Goal: Book appointment/travel/reservation

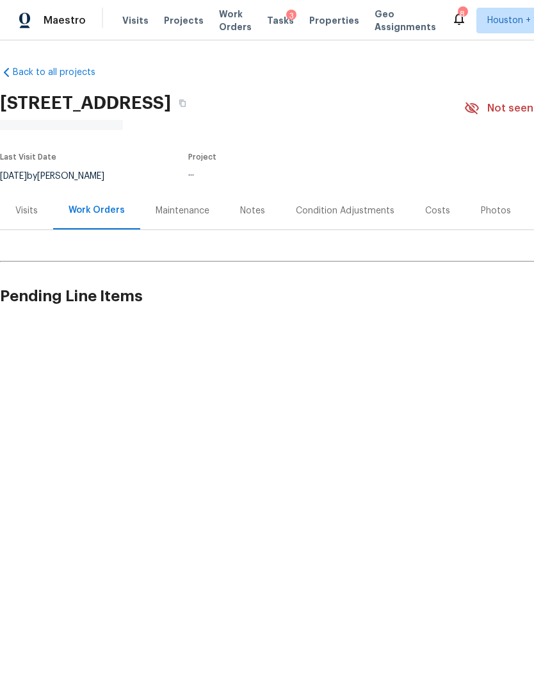
click at [411, 413] on html "Maestro Visits Projects Work Orders Tasks 3 Properties Geo Assignments 8 [GEOGR…" at bounding box center [267, 206] width 534 height 413
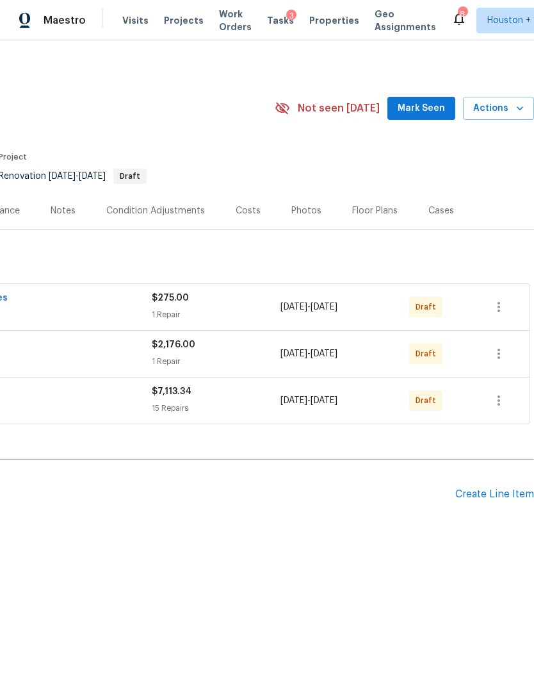
scroll to position [0, 190]
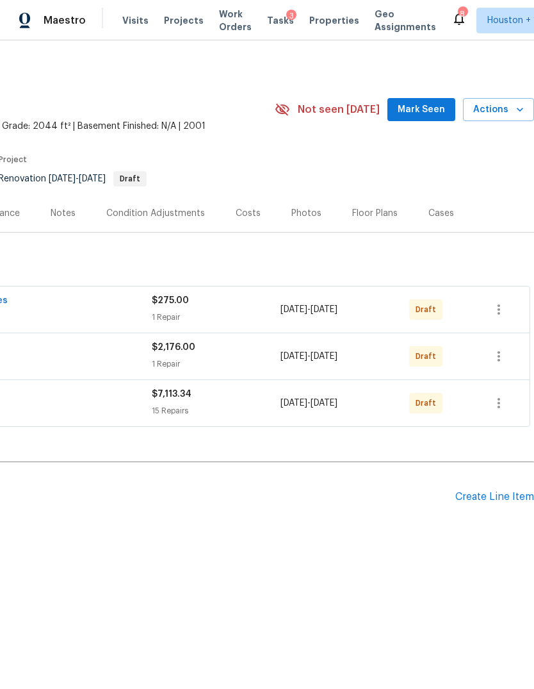
click at [521, 111] on icon "button" at bounding box center [520, 109] width 13 height 13
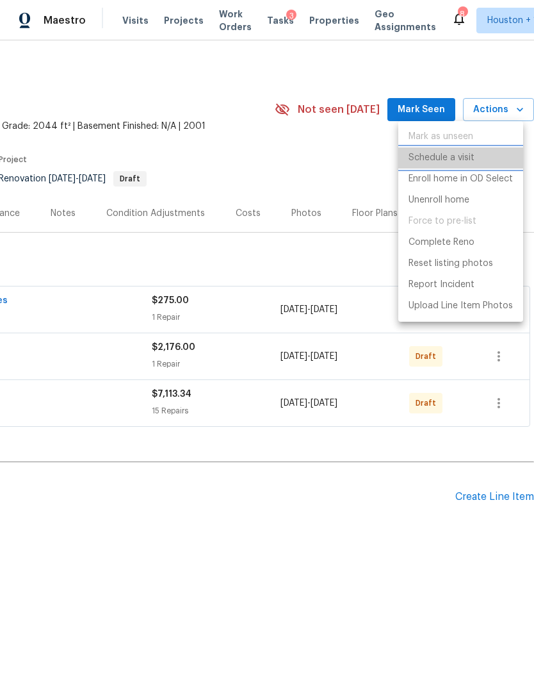
click at [462, 160] on p "Schedule a visit" at bounding box center [442, 157] width 66 height 13
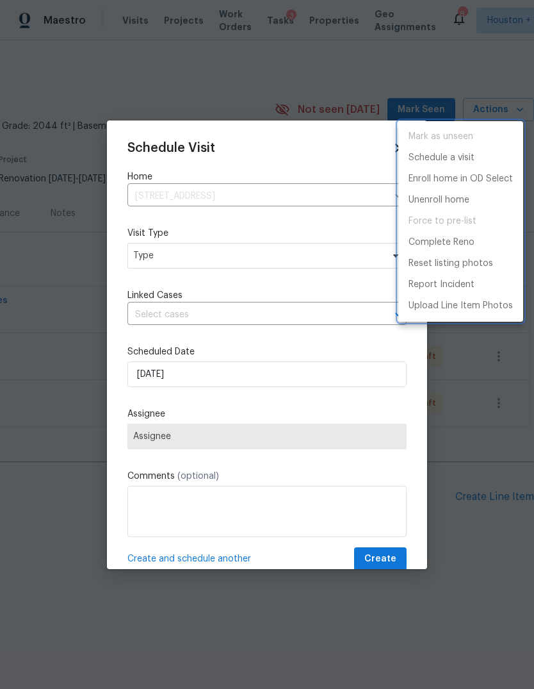
click at [306, 415] on div at bounding box center [267, 344] width 534 height 689
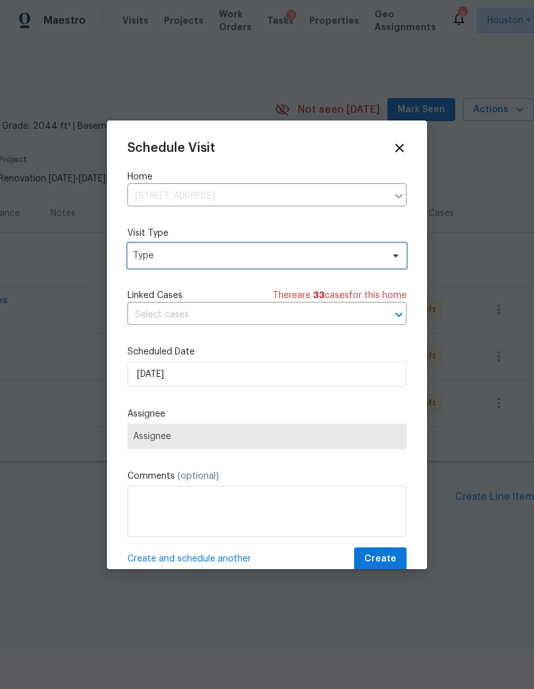
click at [338, 258] on span "Type" at bounding box center [257, 255] width 249 height 13
click at [352, 256] on span "Type" at bounding box center [257, 255] width 249 height 13
click at [466, 536] on div at bounding box center [267, 344] width 534 height 689
click at [344, 259] on span "Type" at bounding box center [257, 255] width 249 height 13
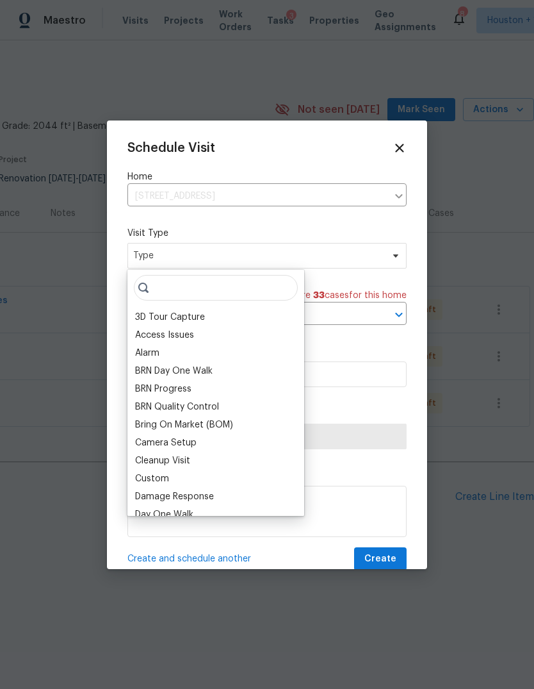
click at [258, 294] on input "search" at bounding box center [216, 288] width 164 height 26
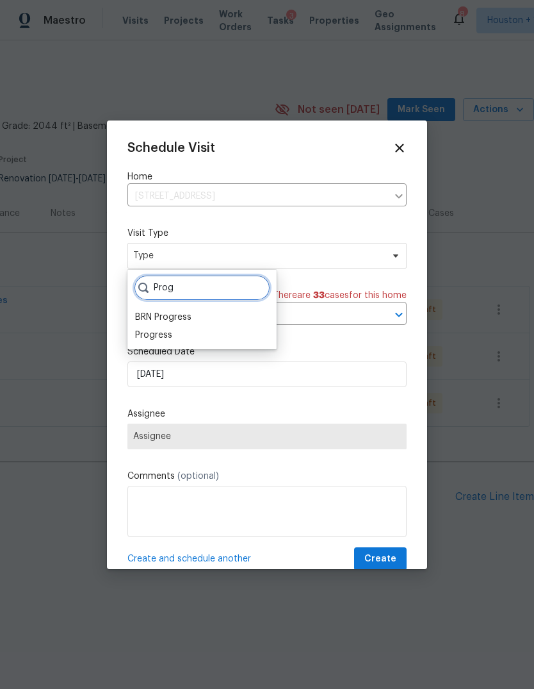
type input "Prog"
click at [179, 333] on div "Progress" at bounding box center [202, 335] width 142 height 18
click at [154, 336] on div "Progress" at bounding box center [153, 335] width 37 height 13
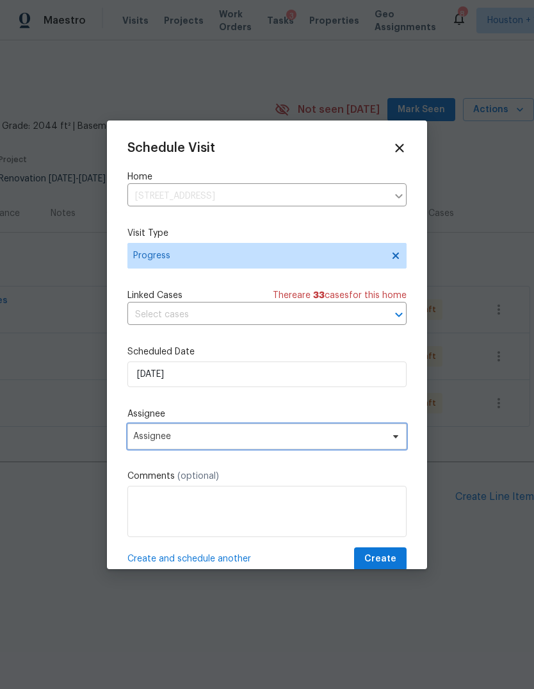
click at [205, 440] on span "Assignee" at bounding box center [258, 436] width 251 height 10
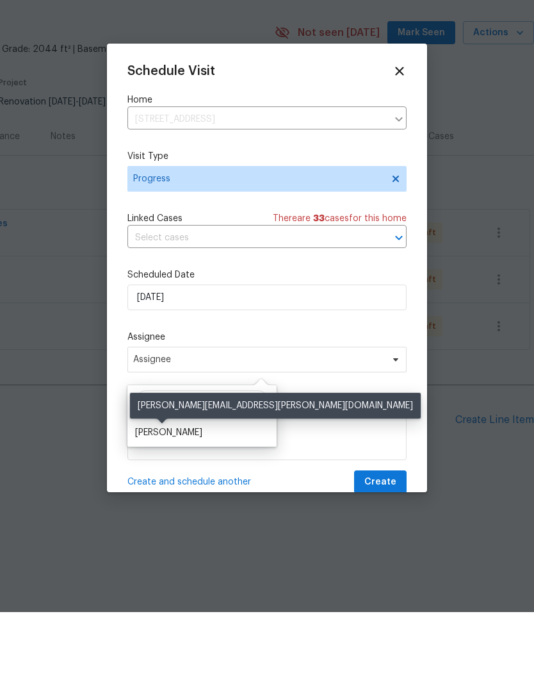
type input "[PERSON_NAME]"
click at [164, 503] on div "[PERSON_NAME]" at bounding box center [168, 509] width 67 height 13
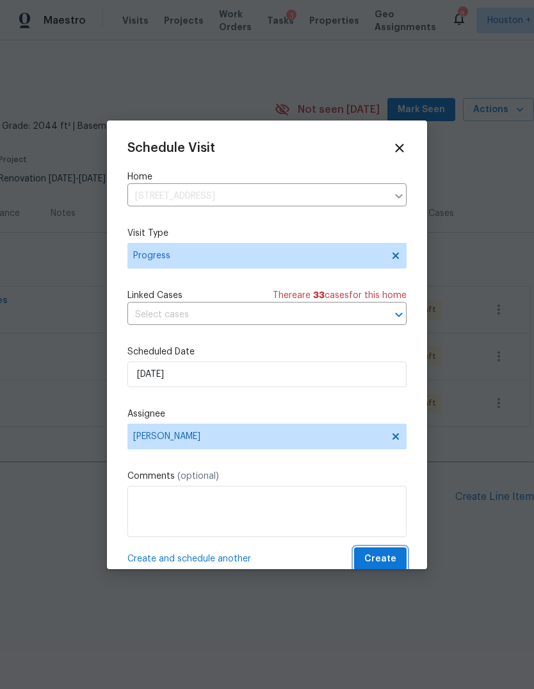
click at [384, 559] on span "Create" at bounding box center [381, 559] width 32 height 16
